Goal: Task Accomplishment & Management: Use online tool/utility

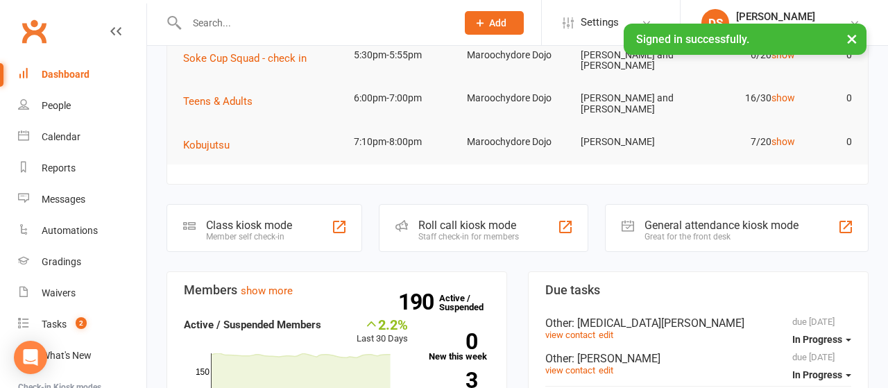
scroll to position [216, 0]
click at [463, 224] on div "Roll call kiosk mode" at bounding box center [468, 225] width 101 height 13
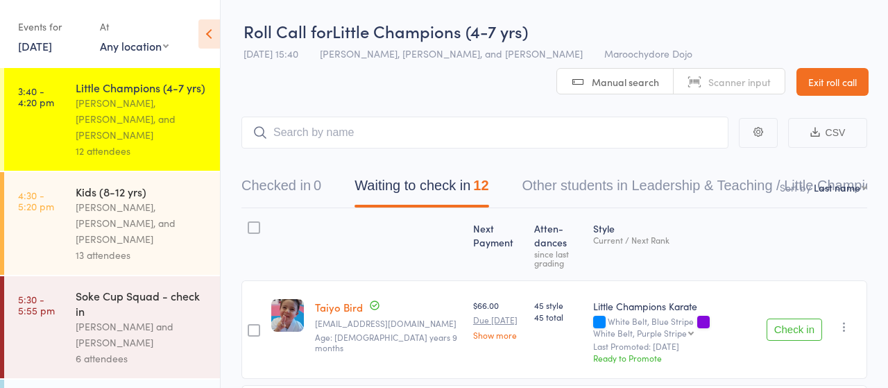
click at [359, 133] on input "search" at bounding box center [484, 133] width 487 height 32
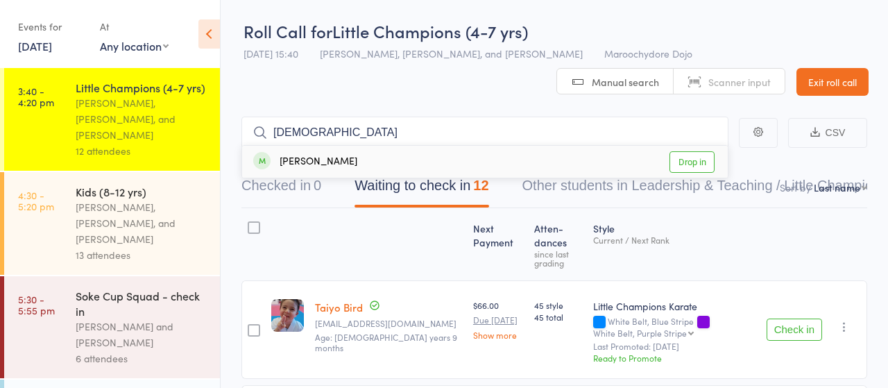
type input "[DEMOGRAPHIC_DATA]"
click at [692, 155] on link "Drop in" at bounding box center [692, 162] width 45 height 22
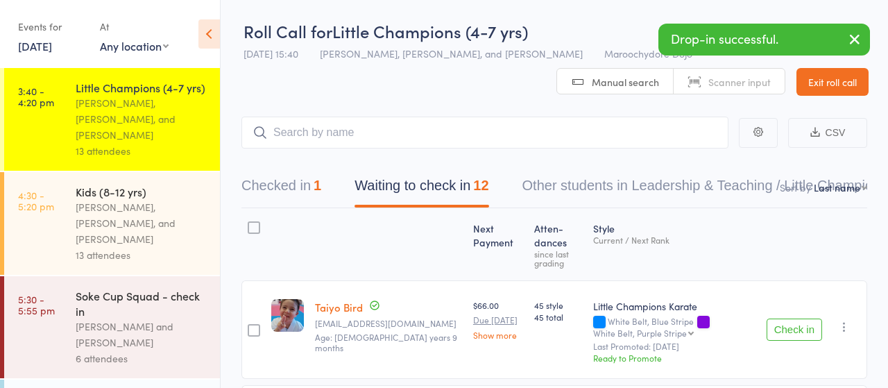
click at [787, 326] on button "Check in" at bounding box center [795, 329] width 56 height 22
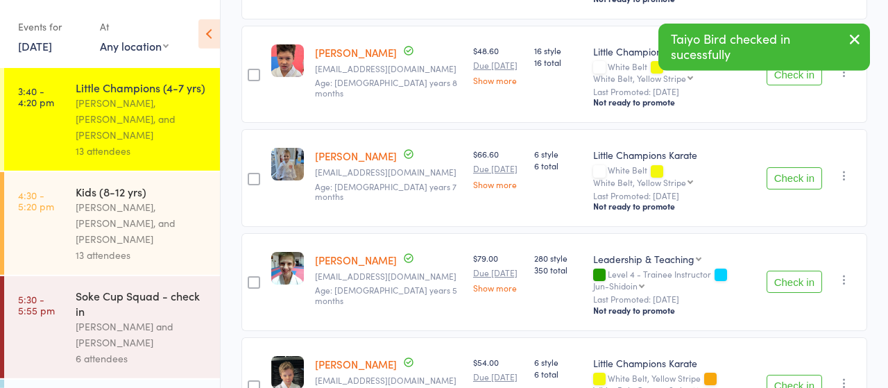
scroll to position [577, 0]
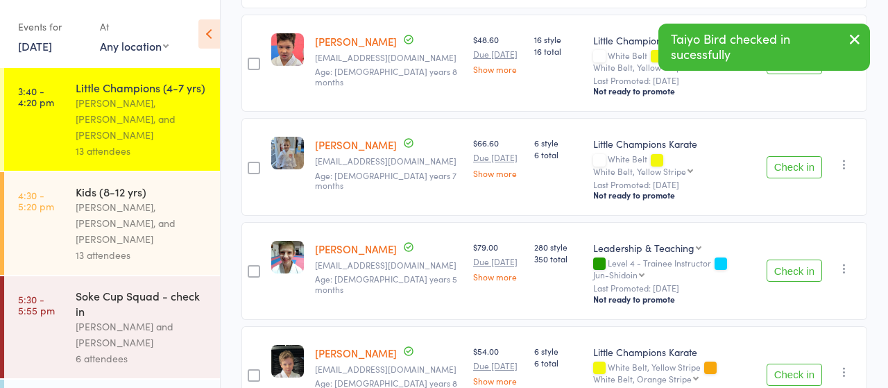
click at [786, 156] on button "Check in" at bounding box center [795, 167] width 56 height 22
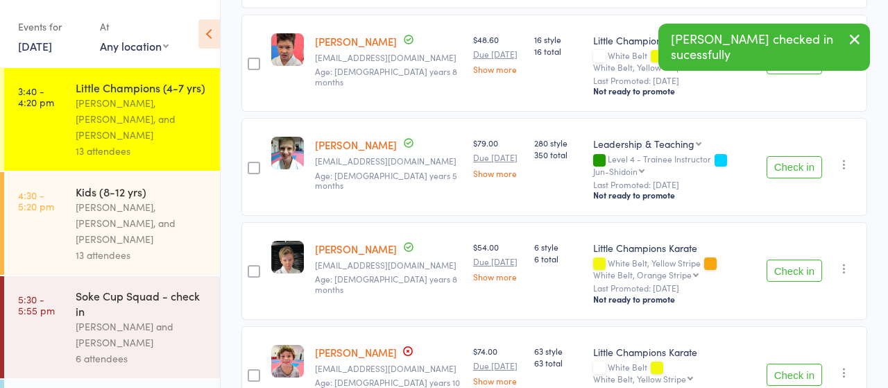
click at [786, 156] on button "Check in" at bounding box center [795, 167] width 56 height 22
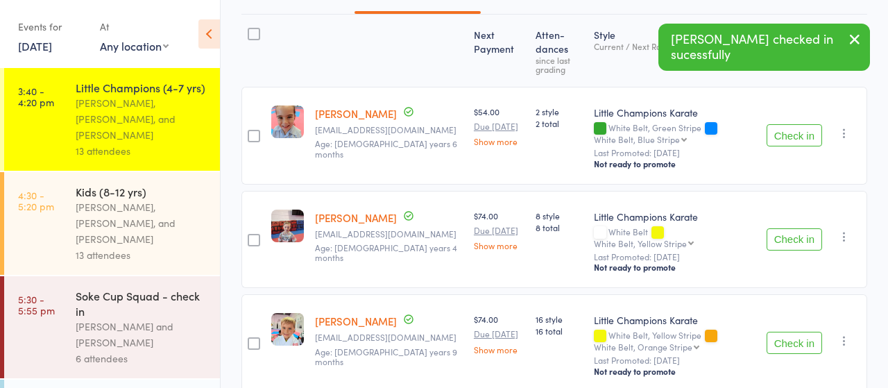
scroll to position [0, 0]
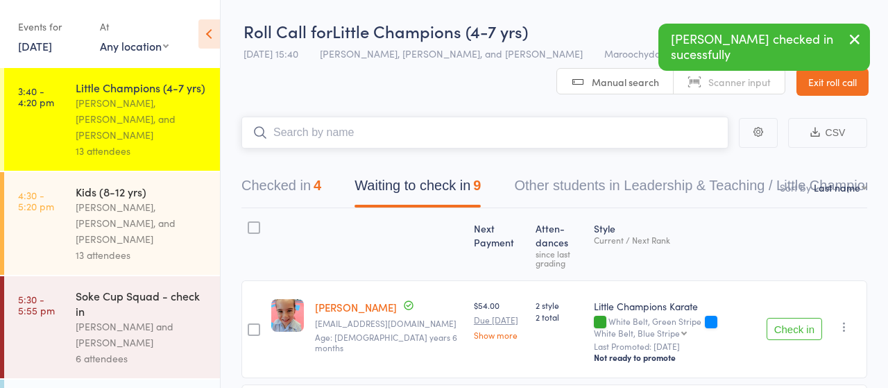
click at [331, 126] on input "search" at bounding box center [484, 133] width 487 height 32
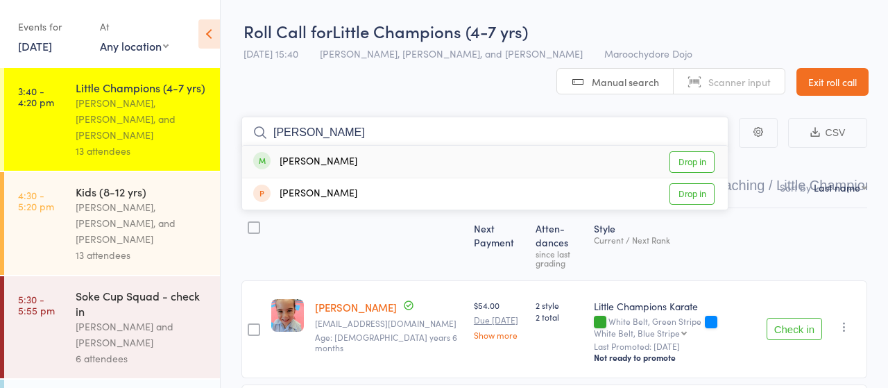
type input "[PERSON_NAME]"
click at [691, 162] on link "Drop in" at bounding box center [692, 162] width 45 height 22
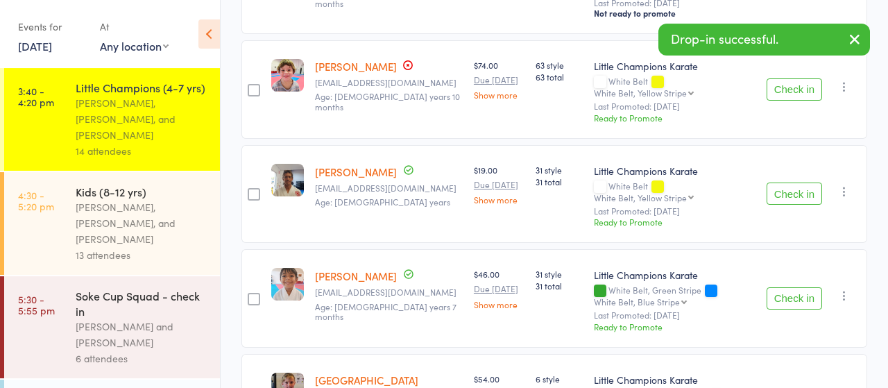
scroll to position [794, 0]
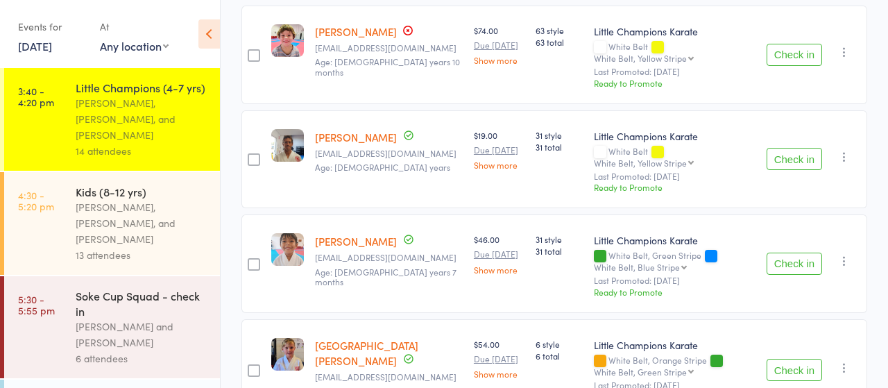
click at [797, 359] on button "Check in" at bounding box center [795, 370] width 56 height 22
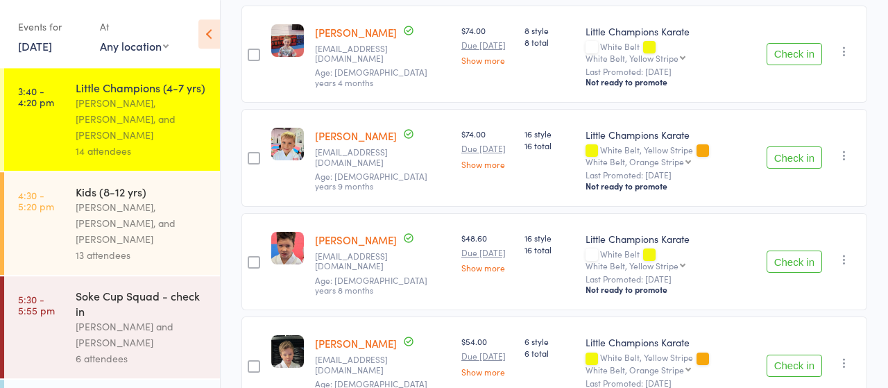
scroll to position [379, 0]
click at [793, 250] on button "Check in" at bounding box center [795, 261] width 56 height 22
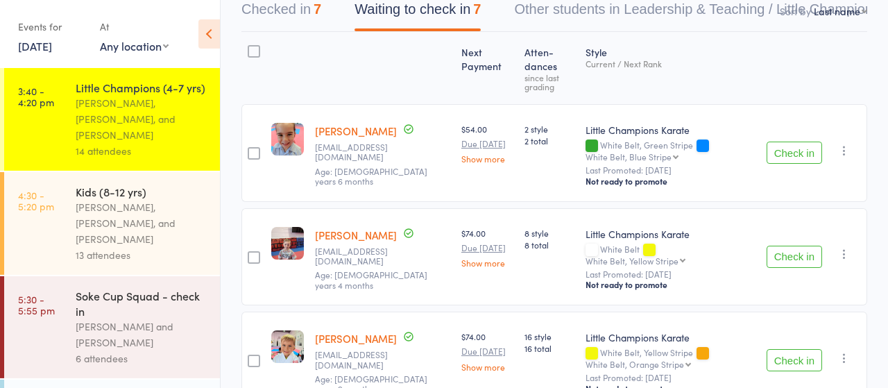
scroll to position [162, 0]
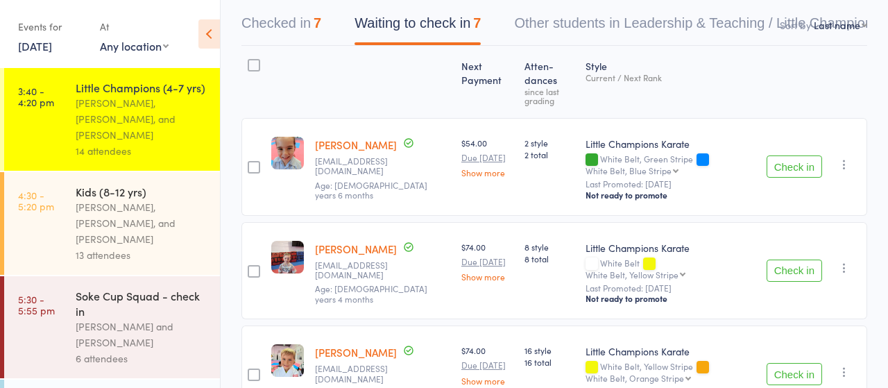
click at [788, 267] on button "Check in" at bounding box center [795, 270] width 56 height 22
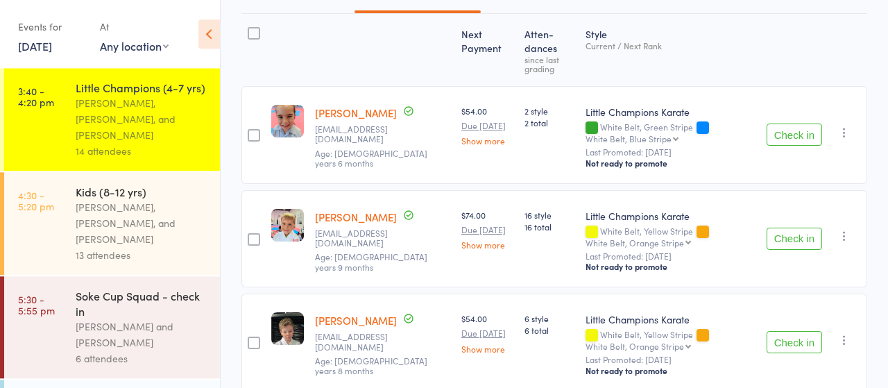
scroll to position [190, 0]
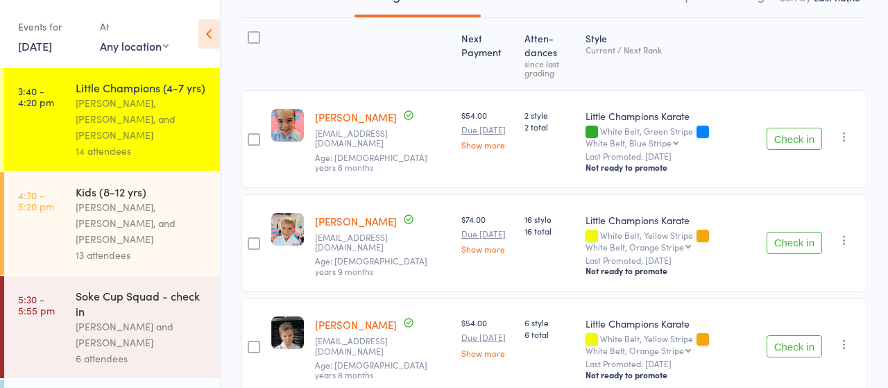
click at [790, 239] on button "Check in" at bounding box center [795, 243] width 56 height 22
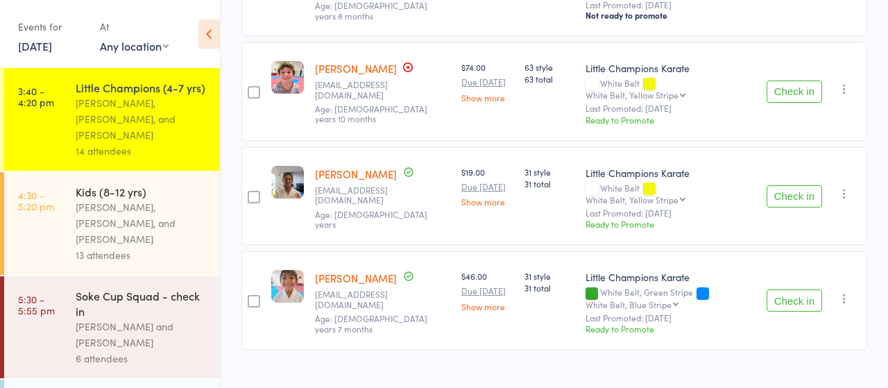
scroll to position [447, 0]
click at [800, 288] on button "Check in" at bounding box center [795, 299] width 56 height 22
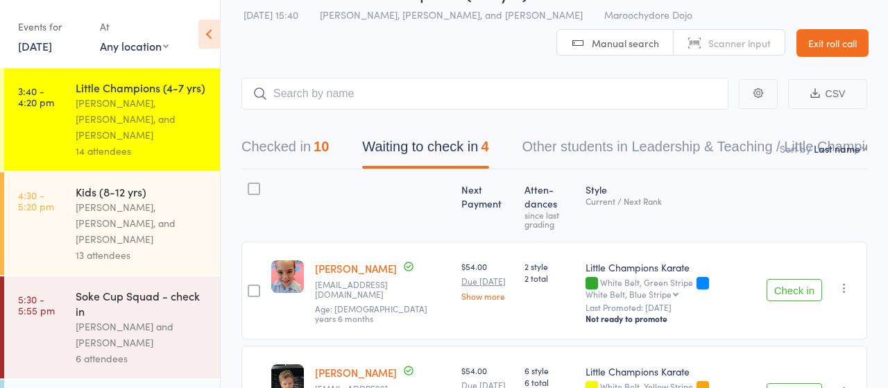
scroll to position [0, 0]
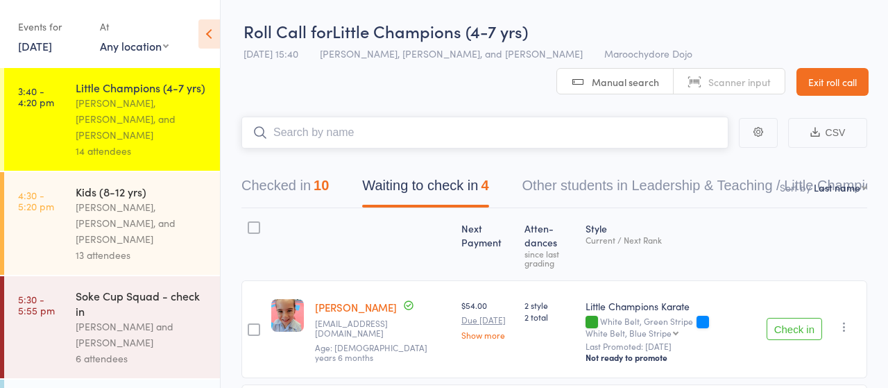
click at [373, 133] on input "search" at bounding box center [484, 133] width 487 height 32
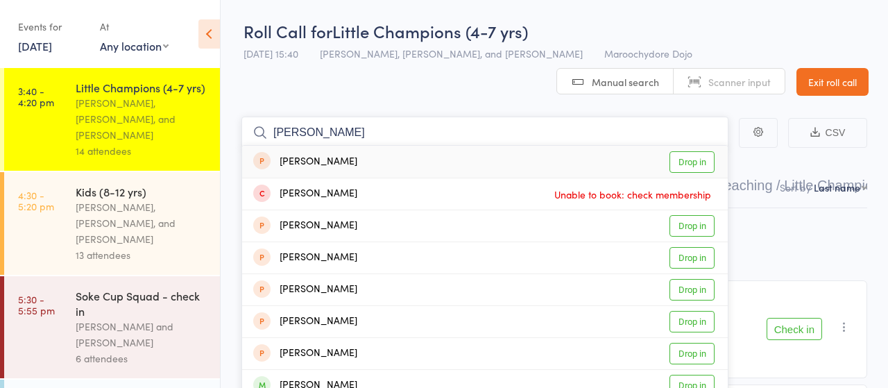
drag, startPoint x: 372, startPoint y: 135, endPoint x: 230, endPoint y: 115, distance: 143.6
click at [241, 117] on input "[PERSON_NAME]" at bounding box center [484, 133] width 487 height 32
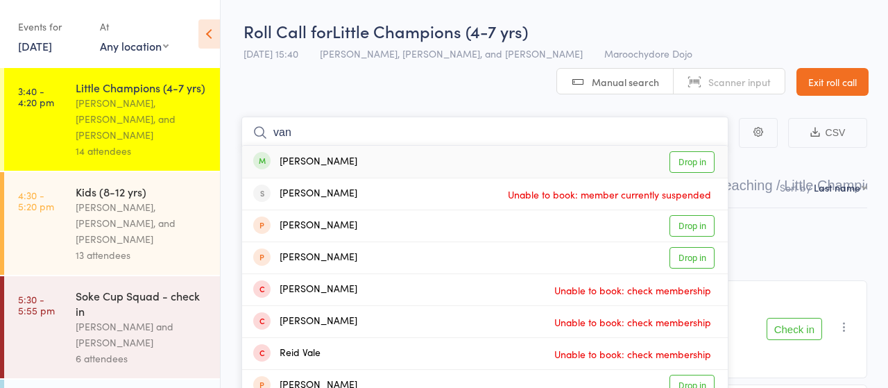
type input "van"
click at [697, 160] on link "Drop in" at bounding box center [692, 162] width 45 height 22
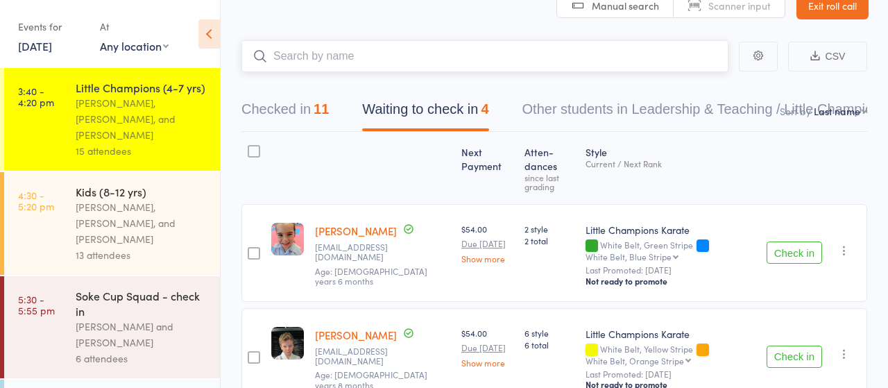
scroll to position [216, 0]
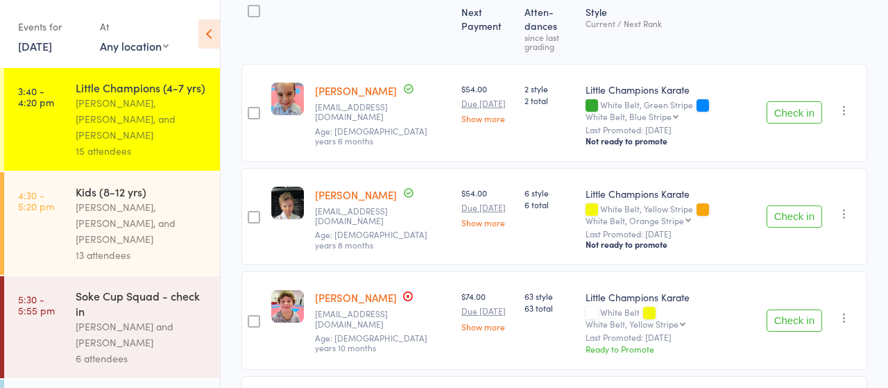
click at [789, 207] on button "Check in" at bounding box center [795, 216] width 56 height 22
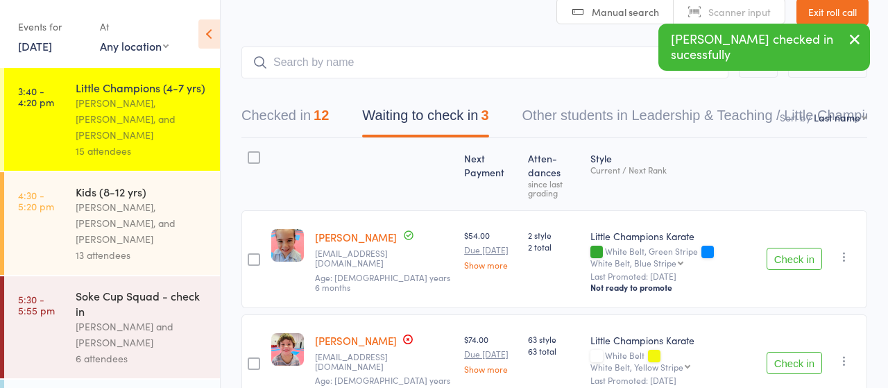
scroll to position [0, 0]
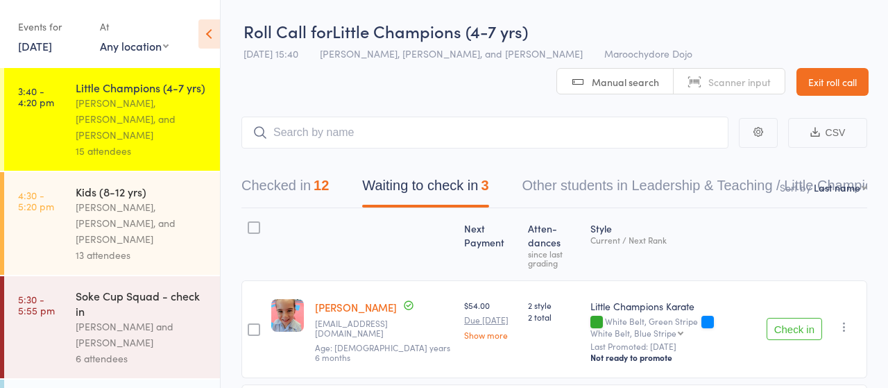
click at [328, 300] on link "[PERSON_NAME]" at bounding box center [356, 307] width 82 height 15
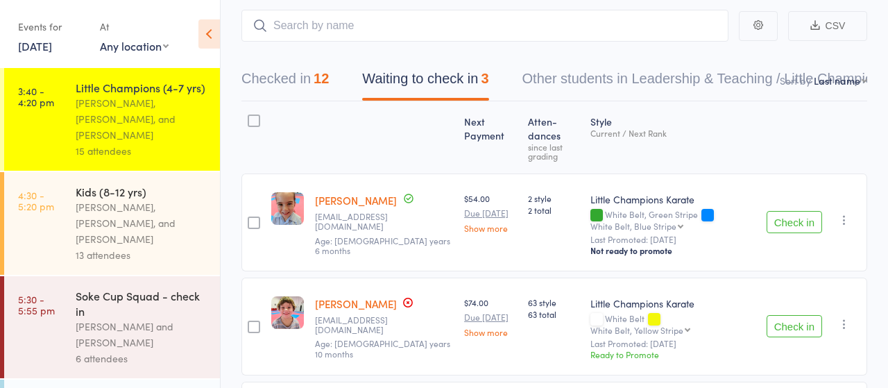
scroll to position [144, 0]
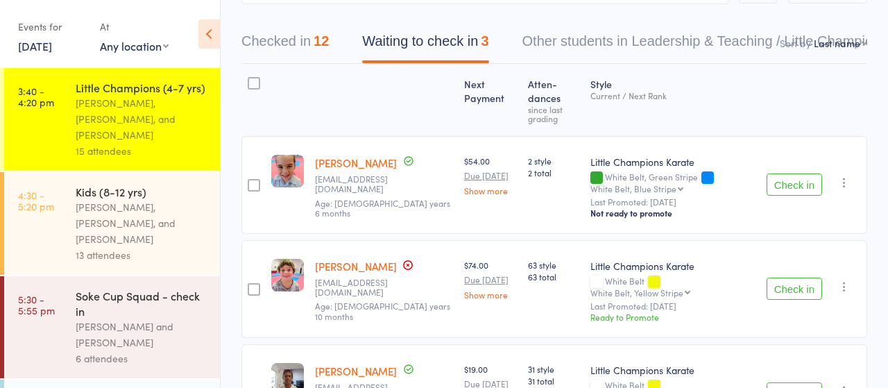
click at [273, 44] on button "Checked in 12" at bounding box center [284, 44] width 87 height 37
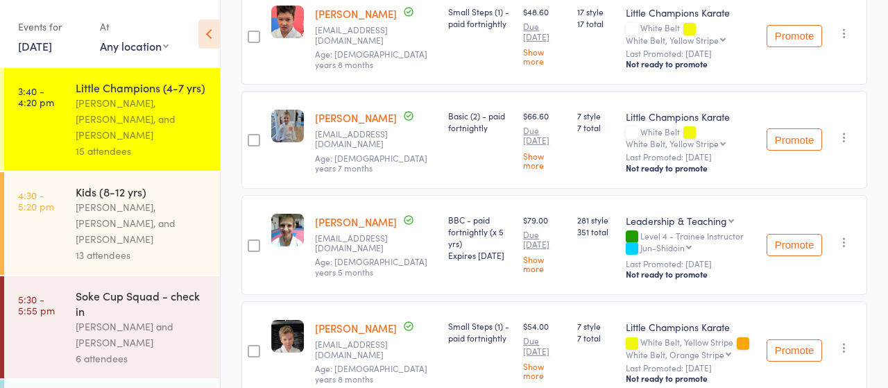
scroll to position [722, 0]
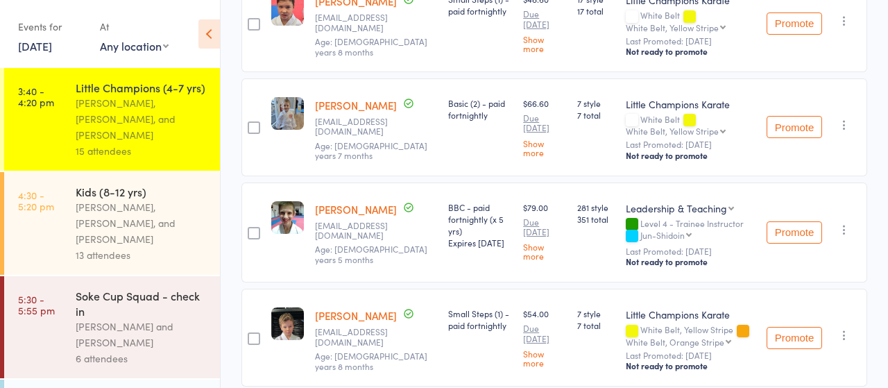
click at [328, 311] on link "[PERSON_NAME]" at bounding box center [356, 315] width 82 height 15
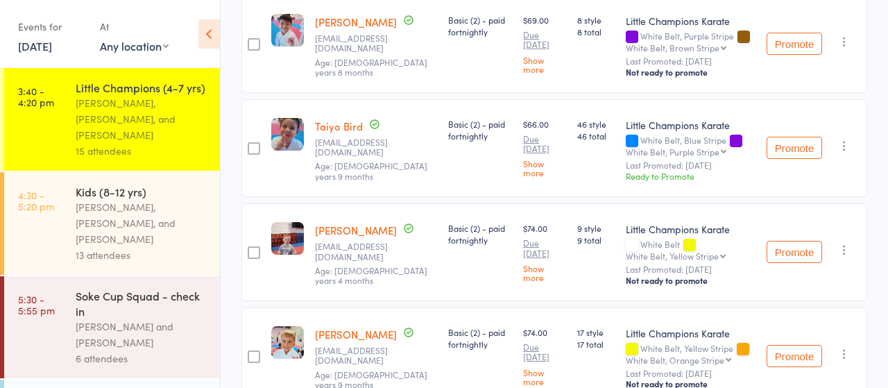
scroll to position [0, 0]
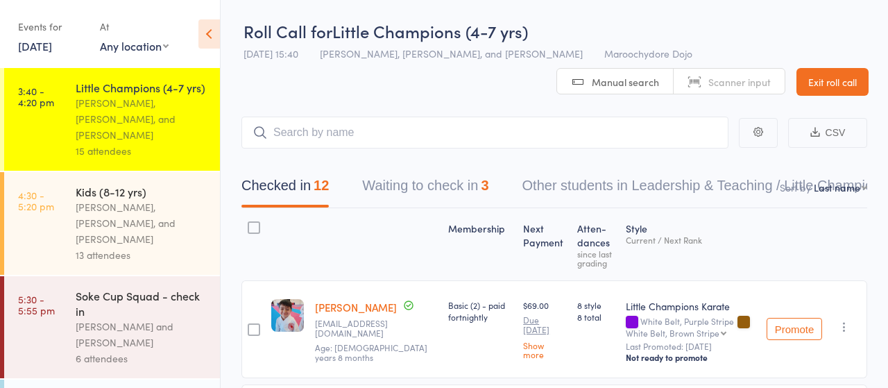
click at [429, 185] on button "Waiting to check in 3" at bounding box center [425, 189] width 126 height 37
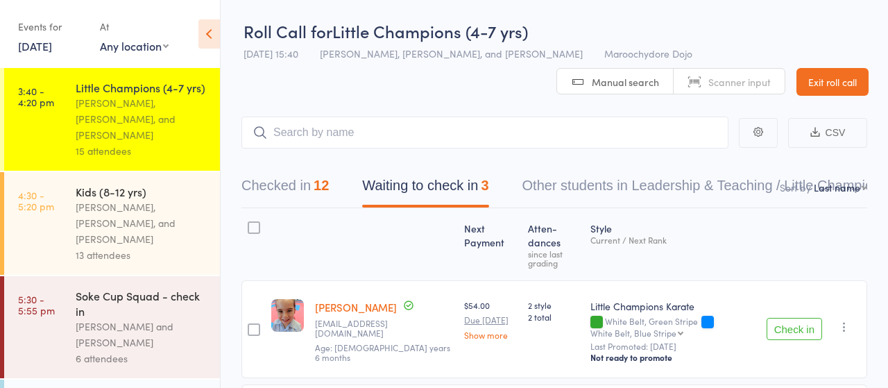
click at [282, 187] on button "Checked in 12" at bounding box center [284, 189] width 87 height 37
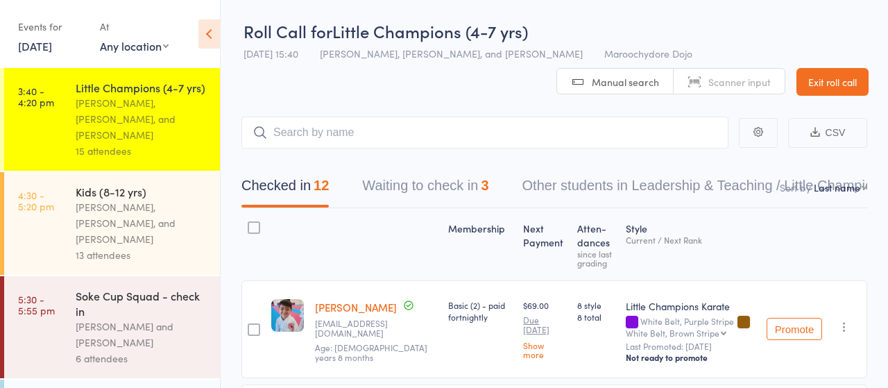
click at [113, 199] on div "[PERSON_NAME], [PERSON_NAME], and [PERSON_NAME]" at bounding box center [142, 223] width 133 height 48
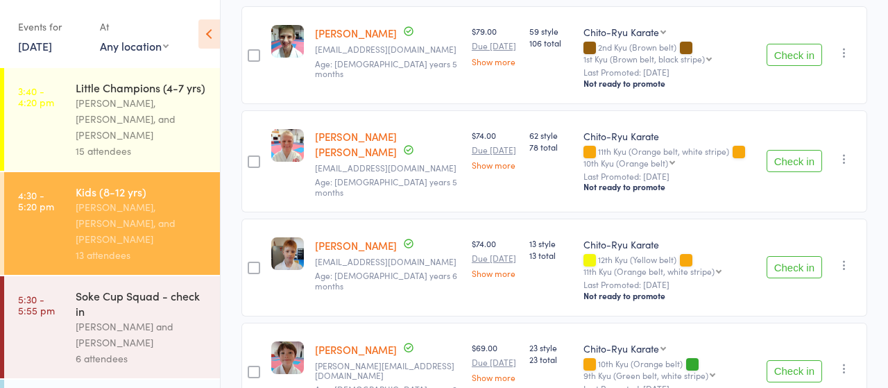
scroll to position [1010, 0]
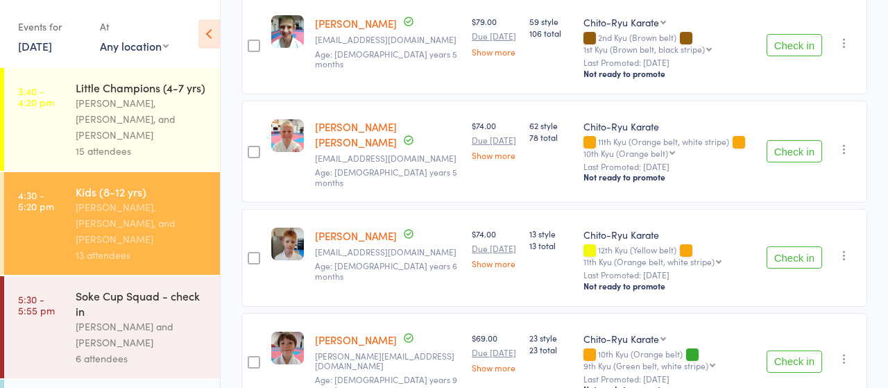
click at [792, 49] on button "Check in" at bounding box center [795, 45] width 56 height 22
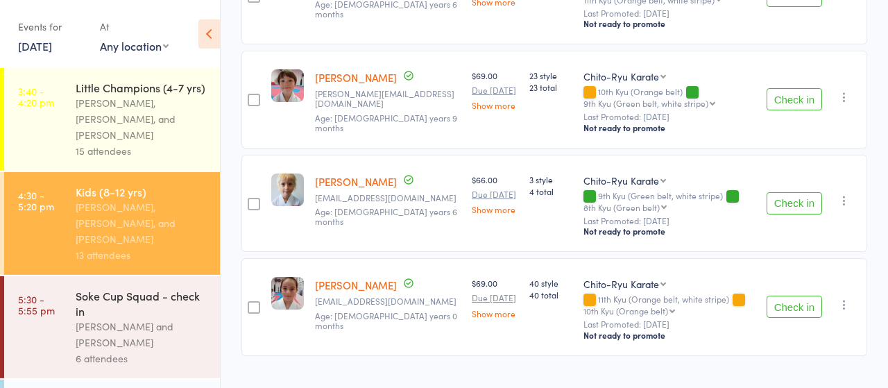
scroll to position [1189, 0]
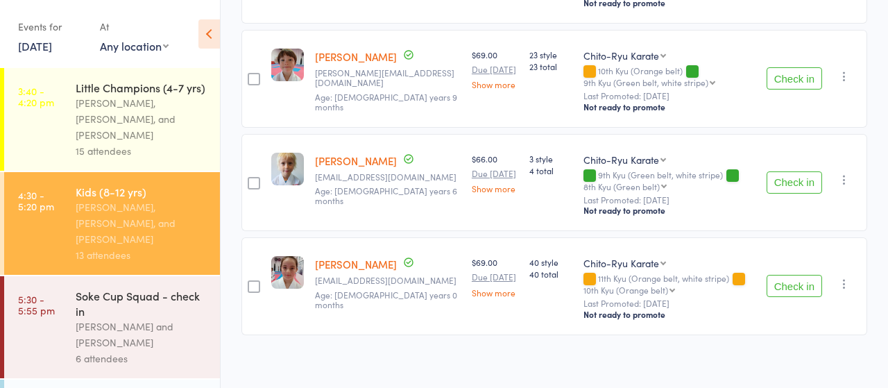
click at [784, 278] on button "Check in" at bounding box center [795, 286] width 56 height 22
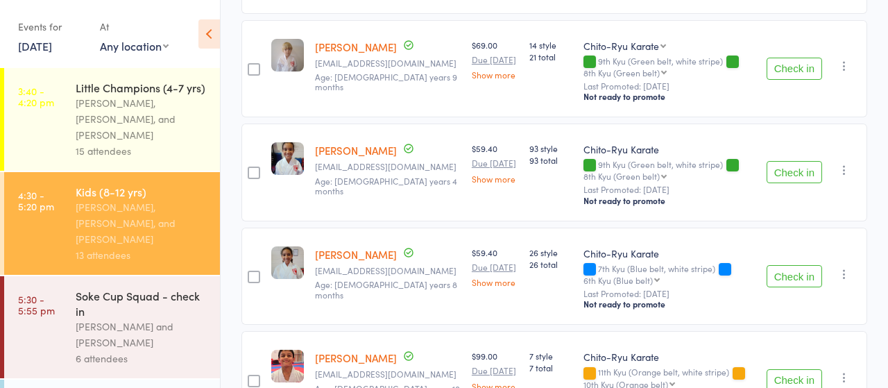
scroll to position [0, 0]
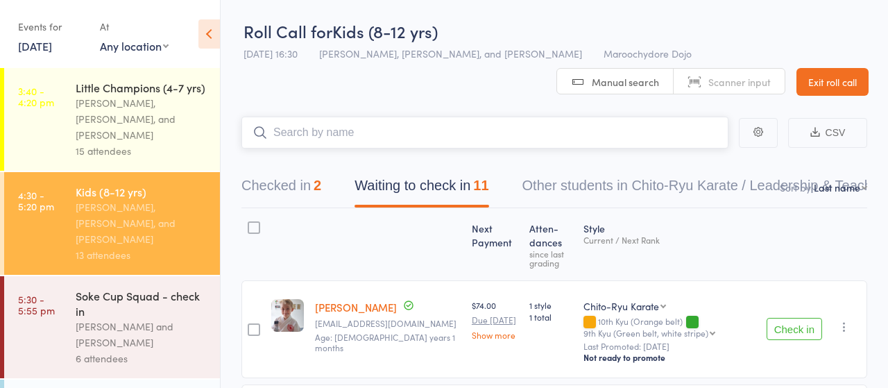
click at [345, 133] on input "search" at bounding box center [484, 133] width 487 height 32
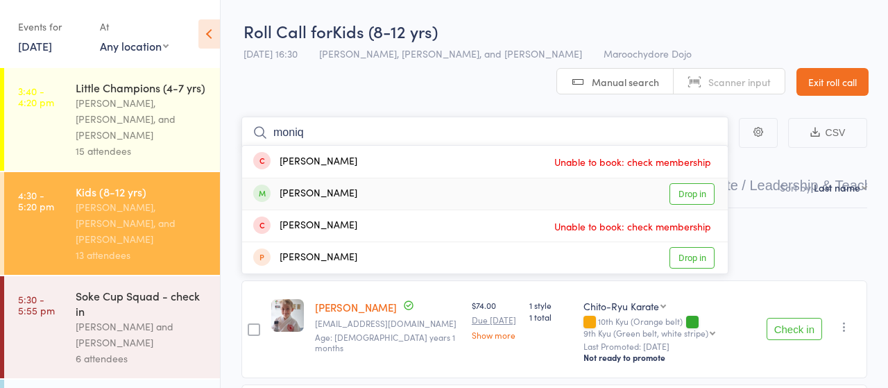
type input "moniq"
click at [697, 200] on link "Drop in" at bounding box center [692, 194] width 45 height 22
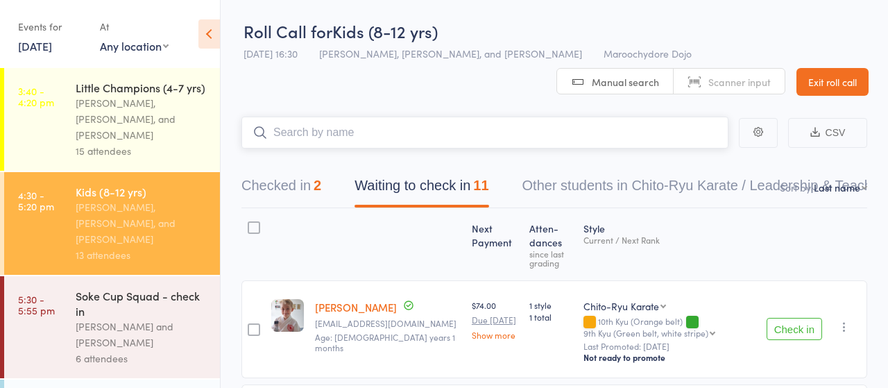
click at [340, 133] on input "search" at bounding box center [484, 133] width 487 height 32
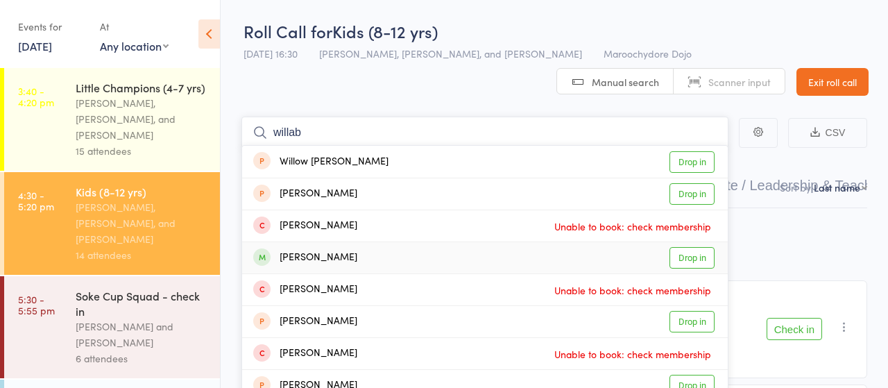
type input "willab"
click at [687, 262] on link "Drop in" at bounding box center [692, 258] width 45 height 22
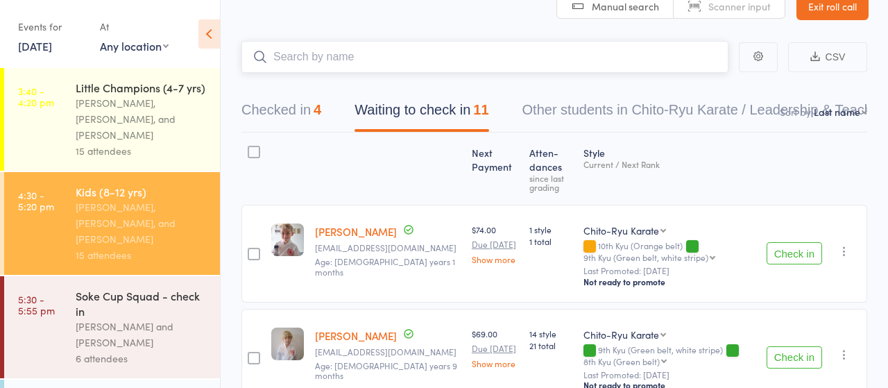
scroll to position [3, 0]
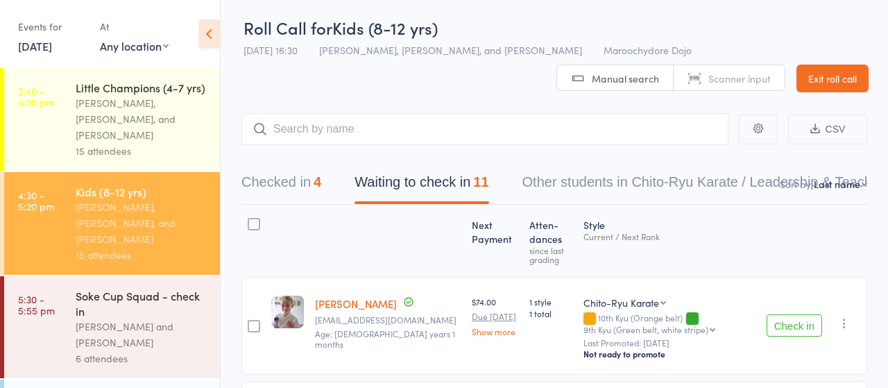
click at [111, 106] on div "[PERSON_NAME], [PERSON_NAME], and [PERSON_NAME]" at bounding box center [142, 119] width 133 height 48
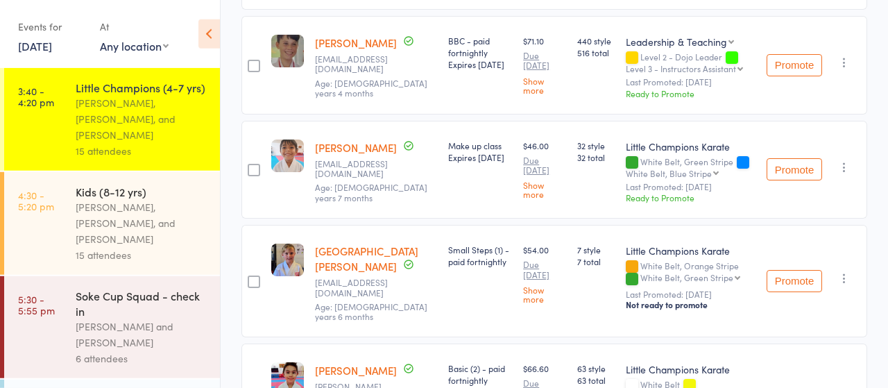
scroll to position [1048, 0]
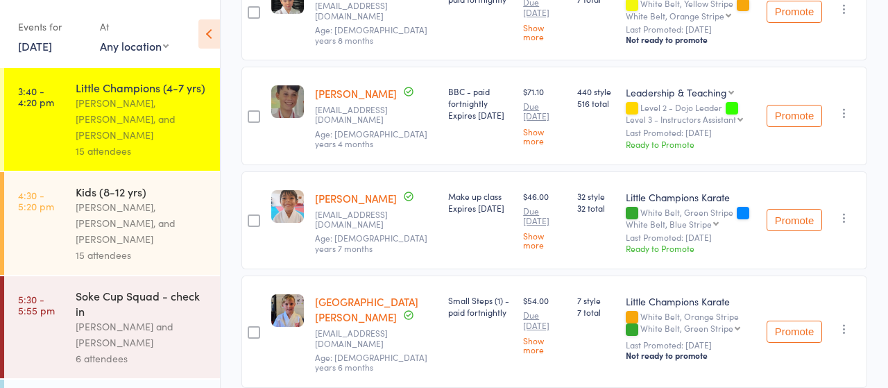
click at [131, 199] on div "[PERSON_NAME], [PERSON_NAME], and [PERSON_NAME]" at bounding box center [142, 223] width 133 height 48
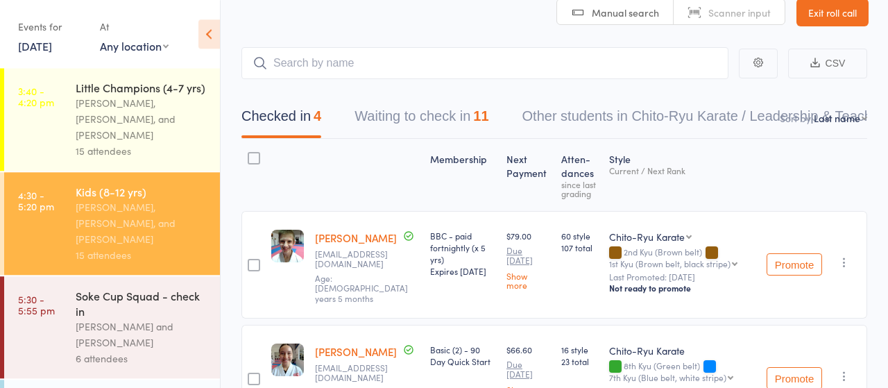
scroll to position [72, 0]
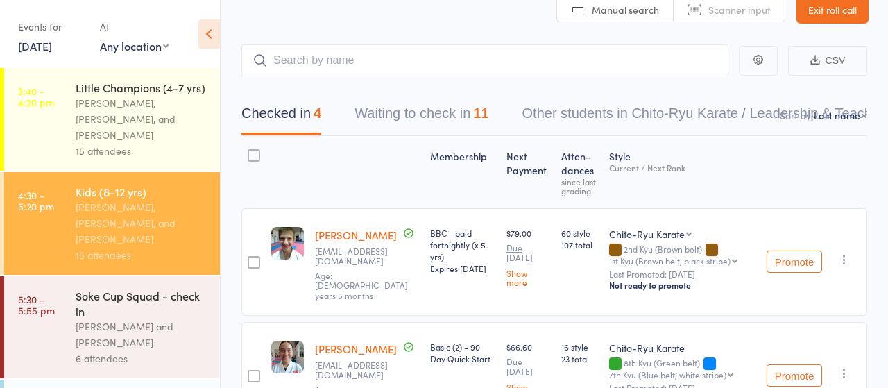
click at [421, 110] on button "Waiting to check in 11" at bounding box center [422, 117] width 134 height 37
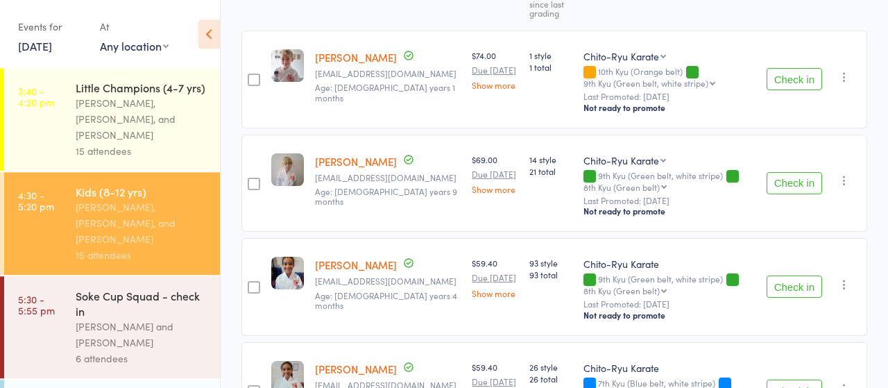
scroll to position [289, 0]
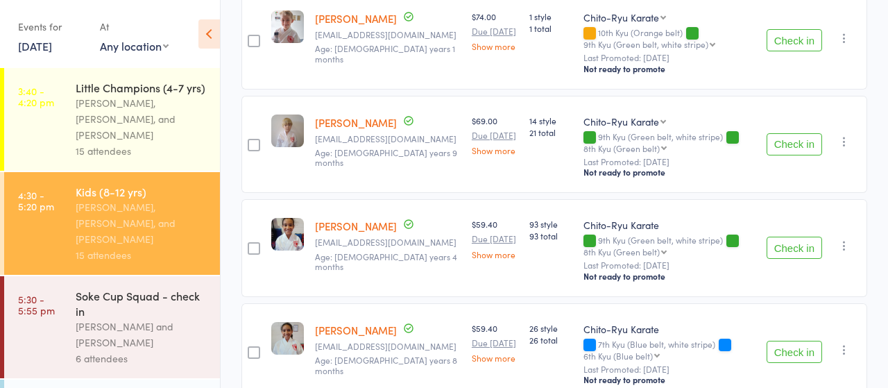
click at [796, 140] on button "Check in" at bounding box center [795, 144] width 56 height 22
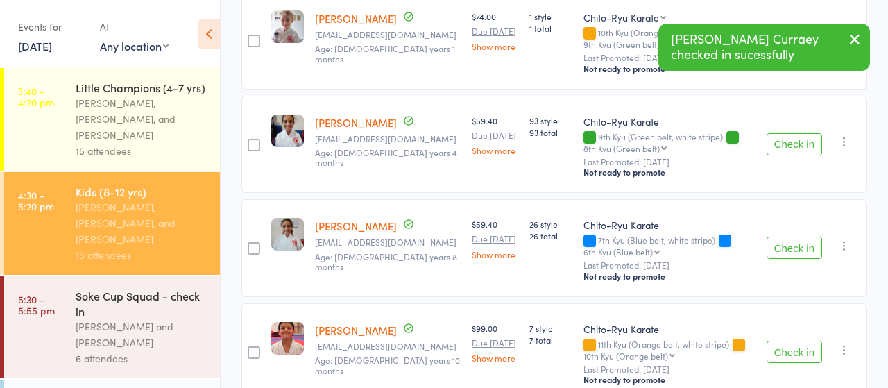
click at [796, 140] on button "Check in" at bounding box center [795, 144] width 56 height 22
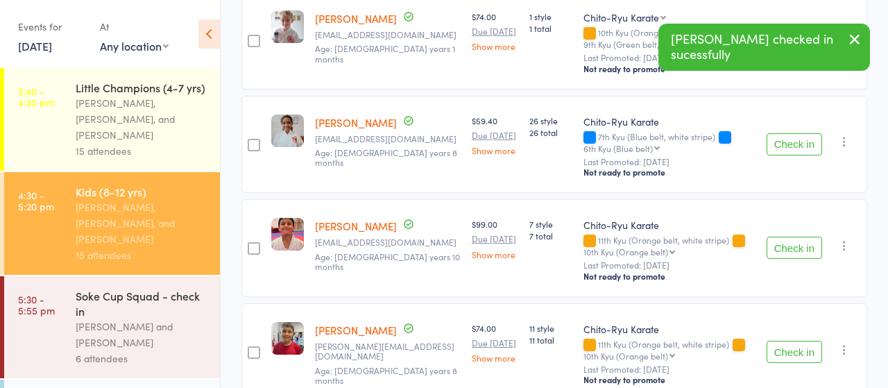
click at [796, 140] on button "Check in" at bounding box center [795, 144] width 56 height 22
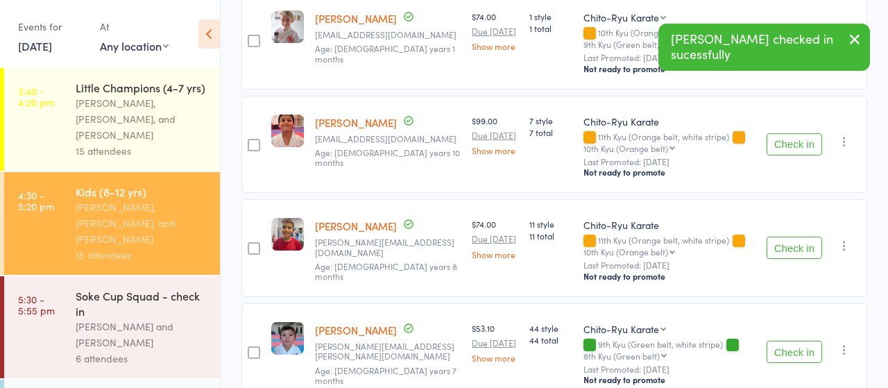
click at [793, 247] on button "Check in" at bounding box center [795, 248] width 56 height 22
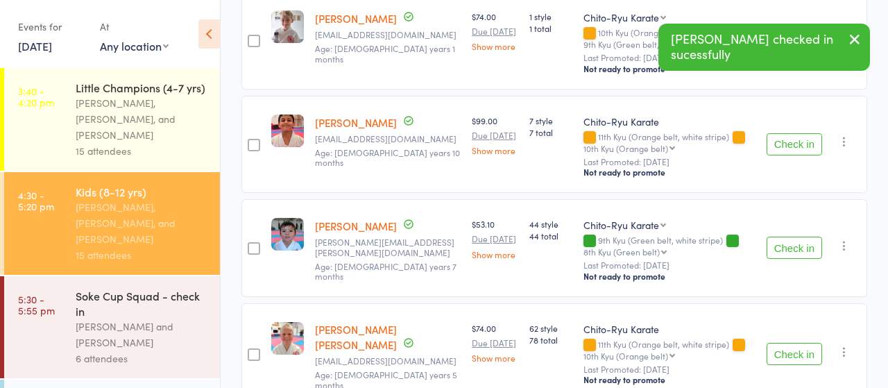
click at [793, 247] on button "Check in" at bounding box center [795, 248] width 56 height 22
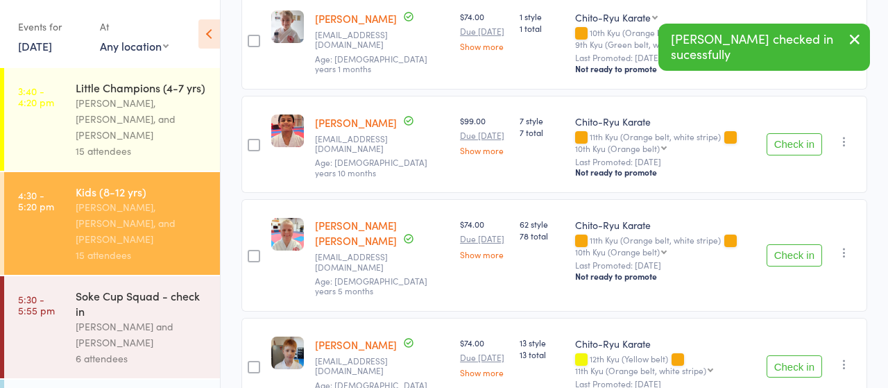
click at [793, 247] on button "Check in" at bounding box center [795, 255] width 56 height 22
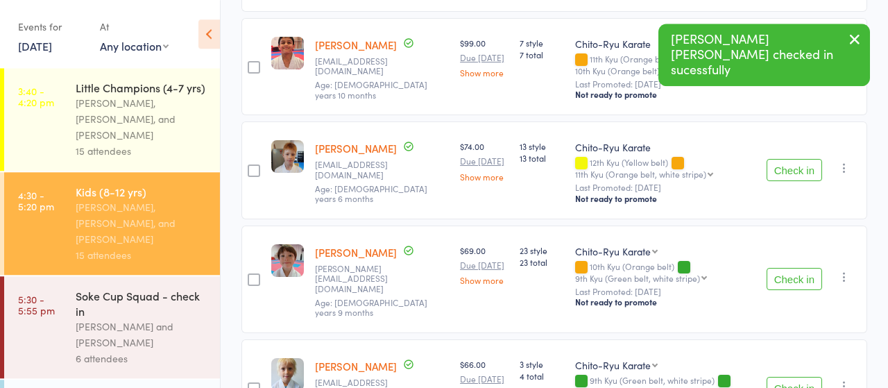
scroll to position [433, 0]
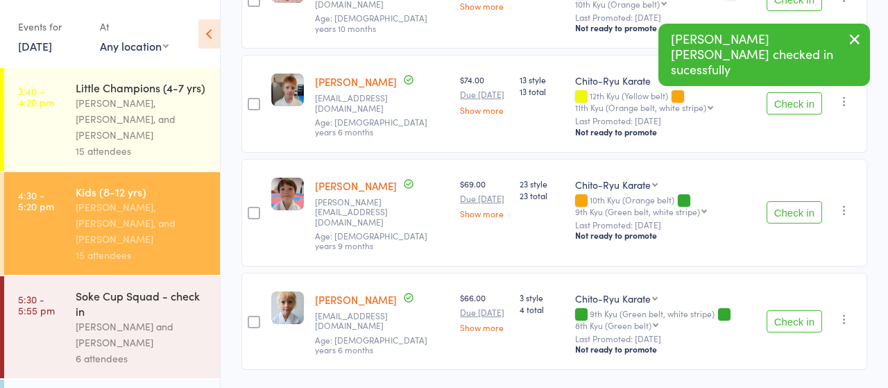
click at [789, 310] on button "Check in" at bounding box center [795, 321] width 56 height 22
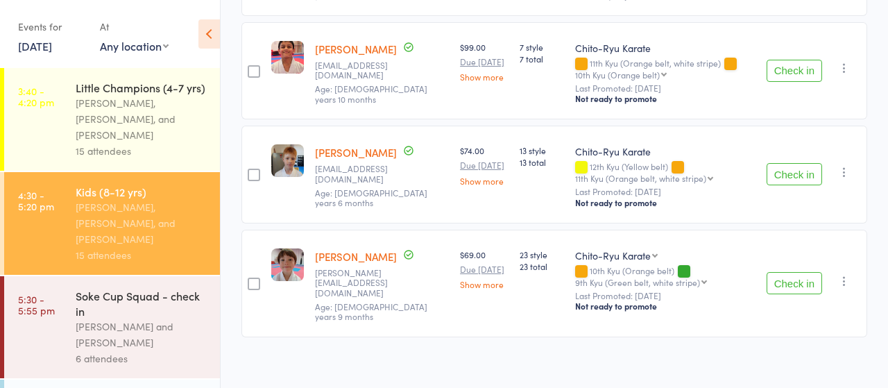
click at [792, 281] on button "Check in" at bounding box center [795, 283] width 56 height 22
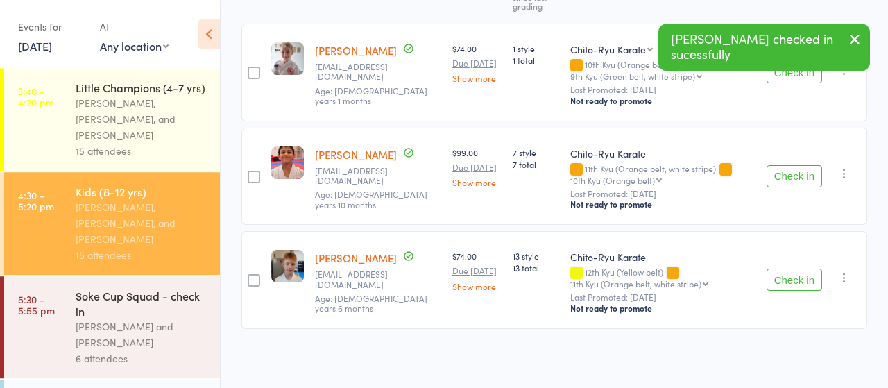
scroll to position [0, 0]
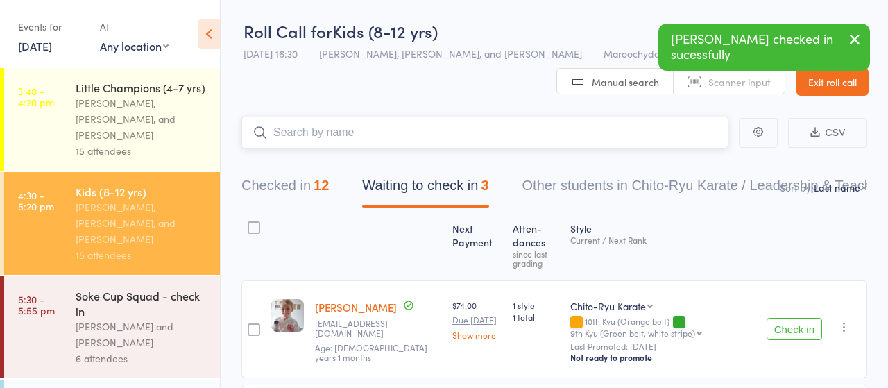
click at [325, 135] on input "search" at bounding box center [484, 133] width 487 height 32
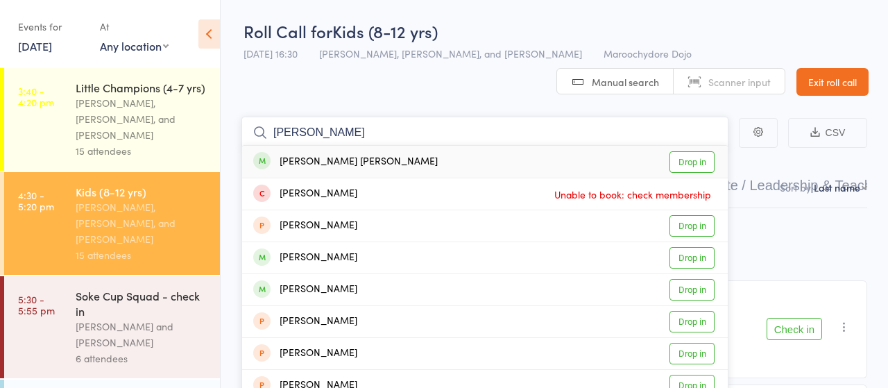
type input "[PERSON_NAME]"
click at [682, 160] on link "Drop in" at bounding box center [692, 162] width 45 height 22
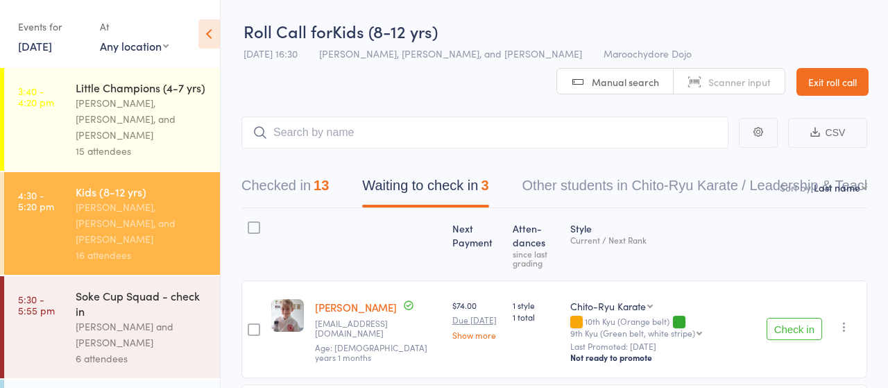
click at [800, 331] on button "Check in" at bounding box center [795, 329] width 56 height 22
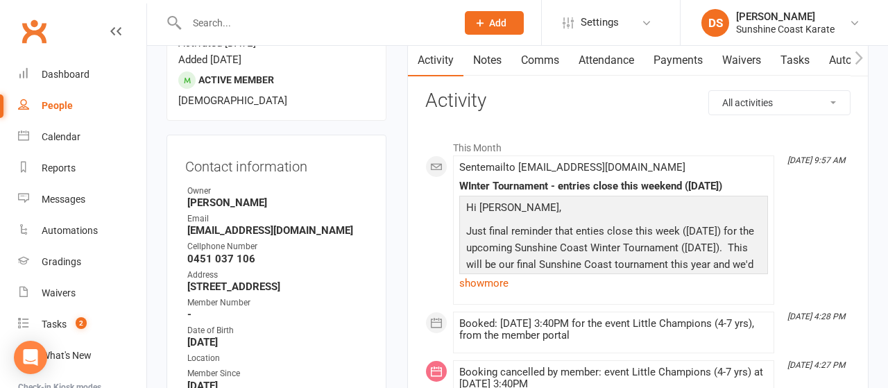
scroll to position [216, 0]
